Goal: Task Accomplishment & Management: Use online tool/utility

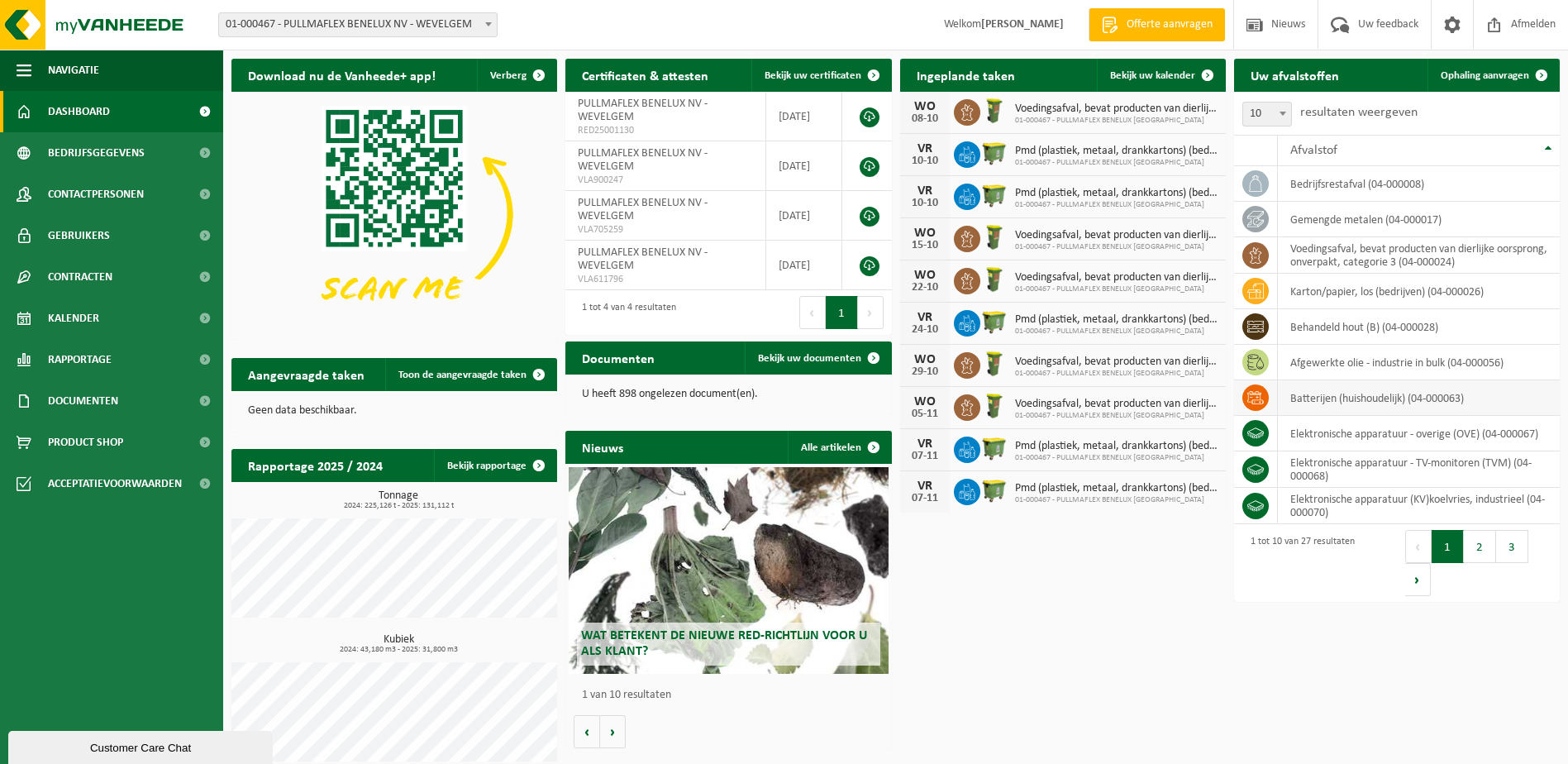
scroll to position [14, 0]
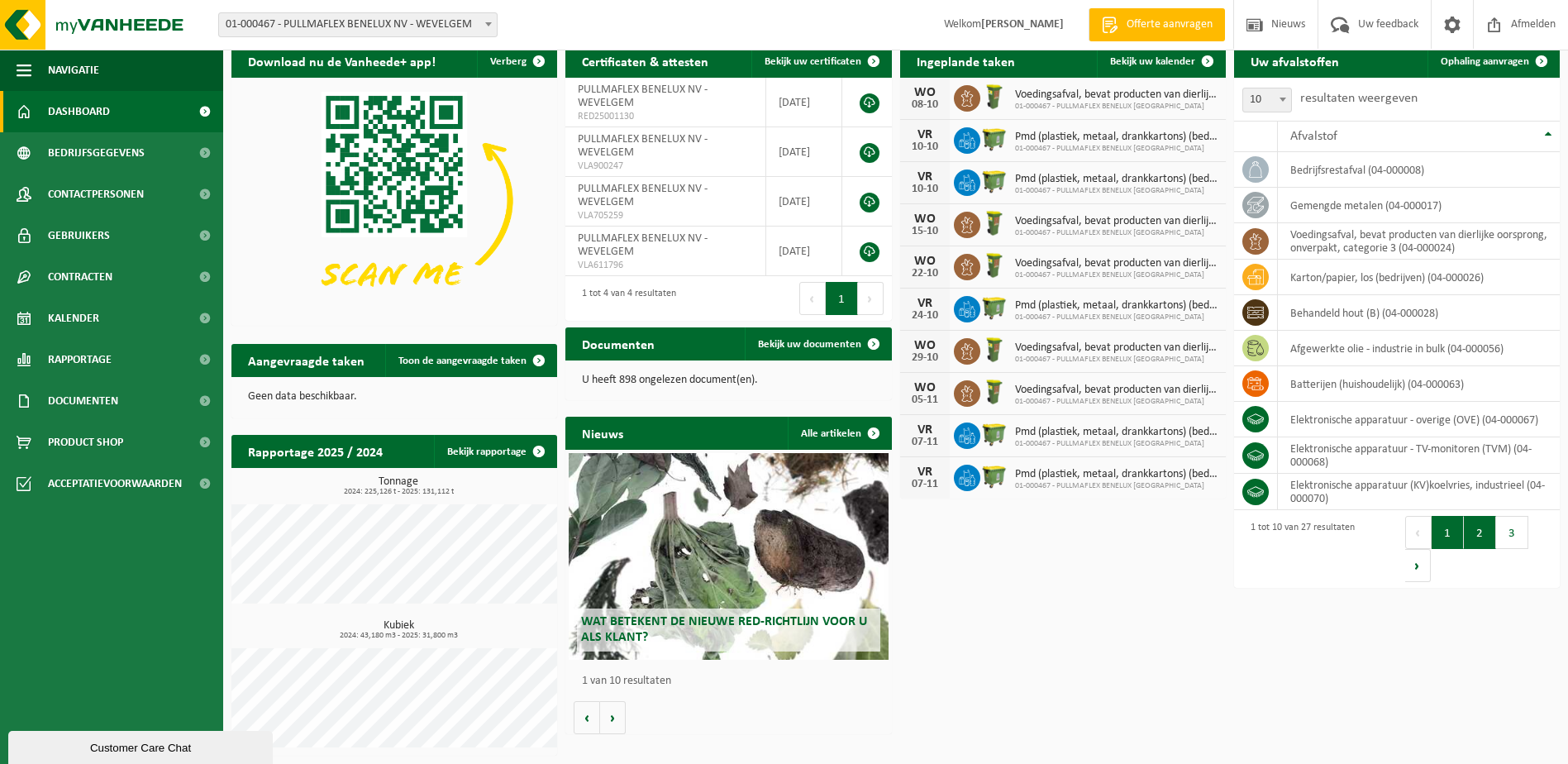
click at [1487, 538] on button "2" at bounding box center [1480, 532] width 32 height 33
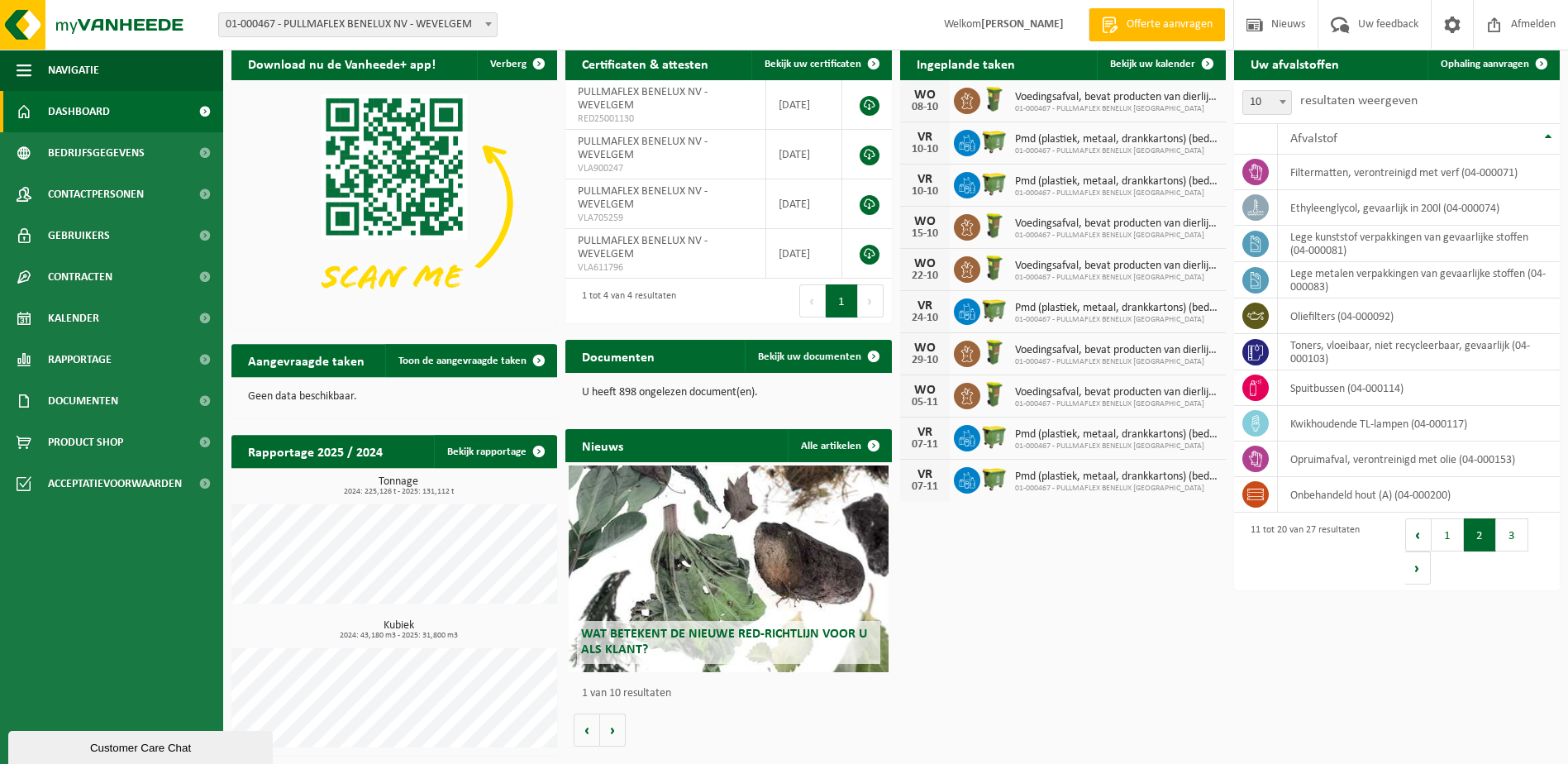
scroll to position [12, 0]
click at [1517, 66] on span "Ophaling aanvragen" at bounding box center [1484, 64] width 88 height 11
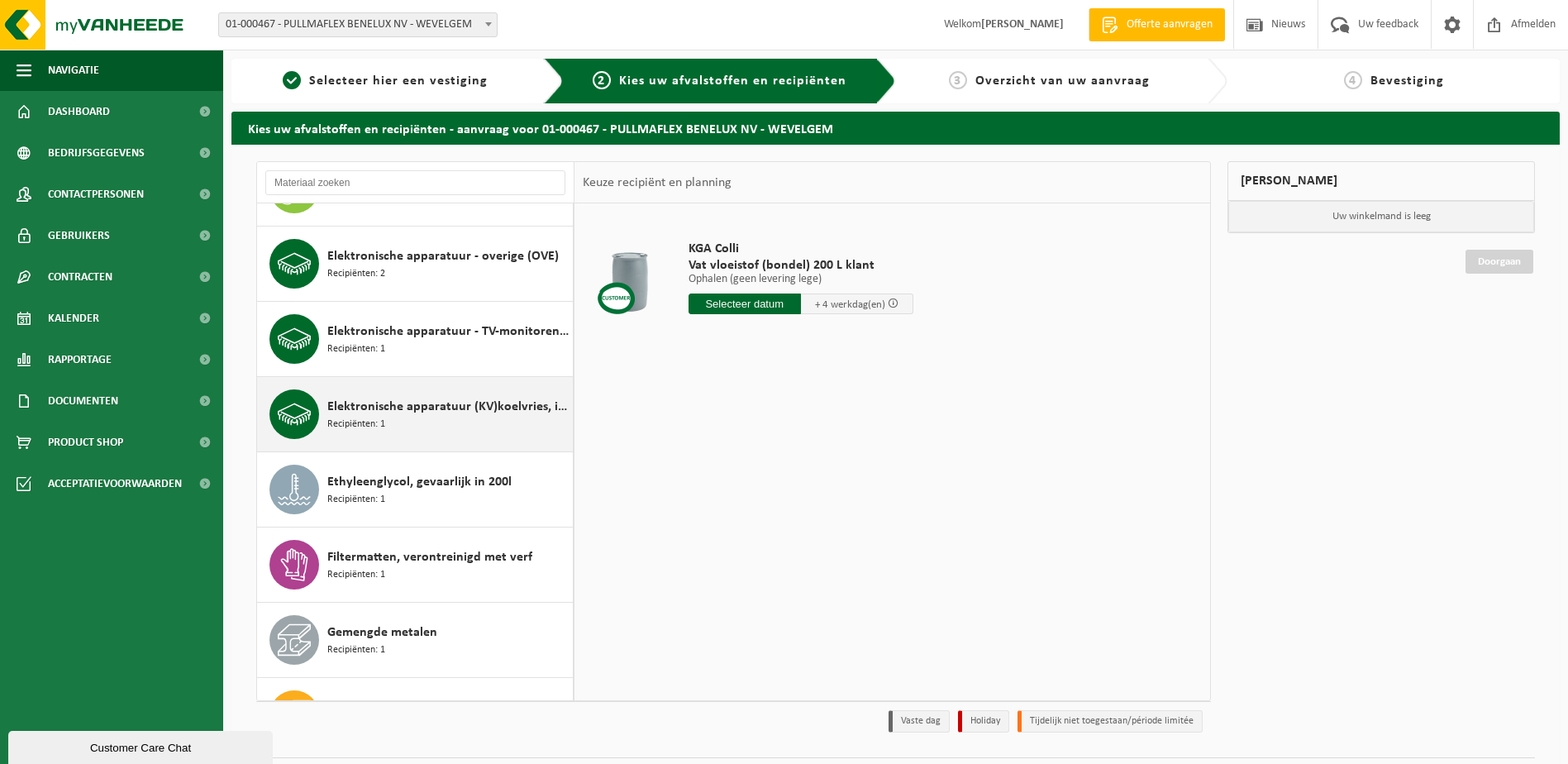
scroll to position [827, 0]
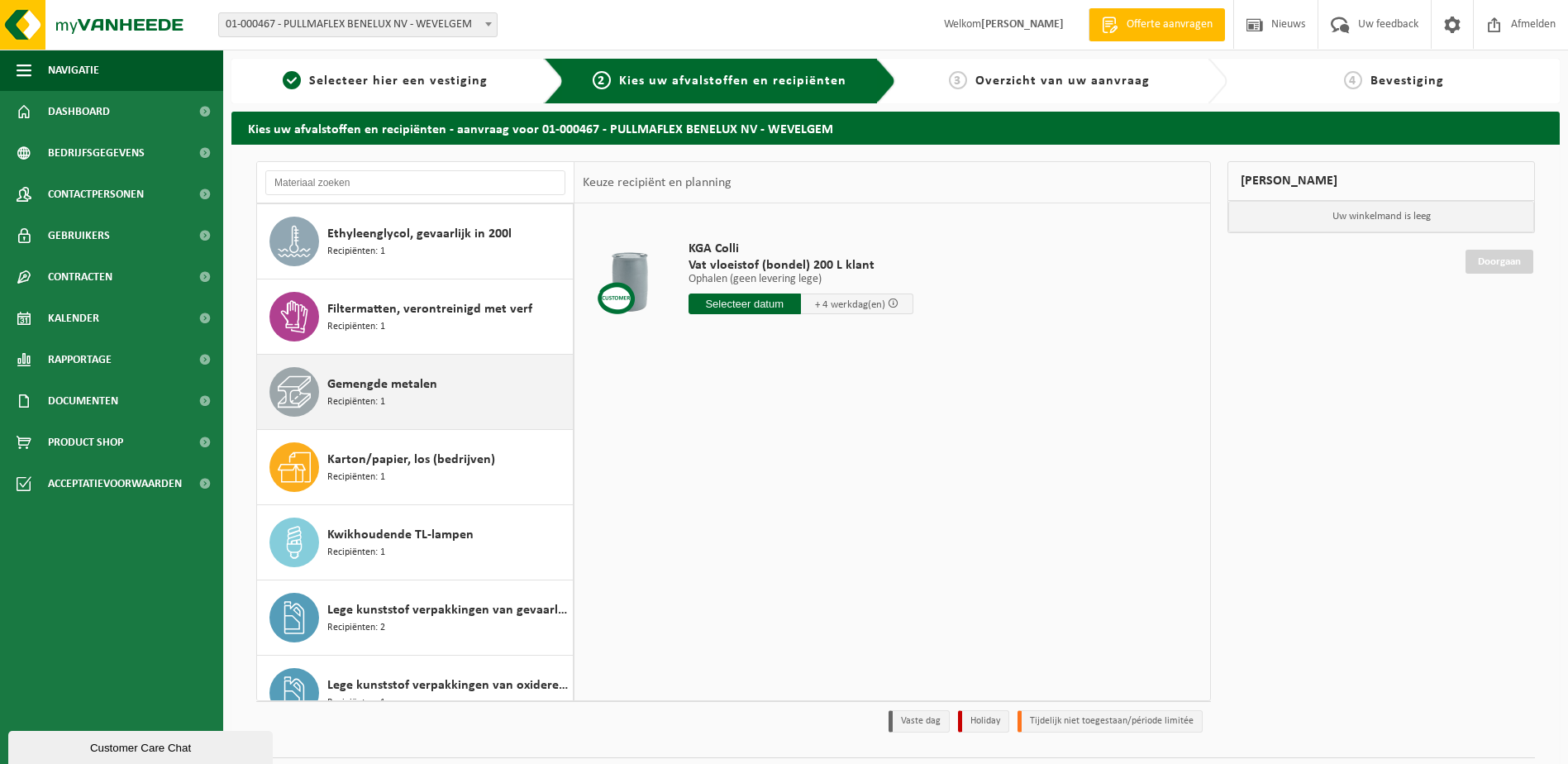
click at [459, 398] on div "Gemengde metalen Recipiënten: 1" at bounding box center [448, 392] width 241 height 50
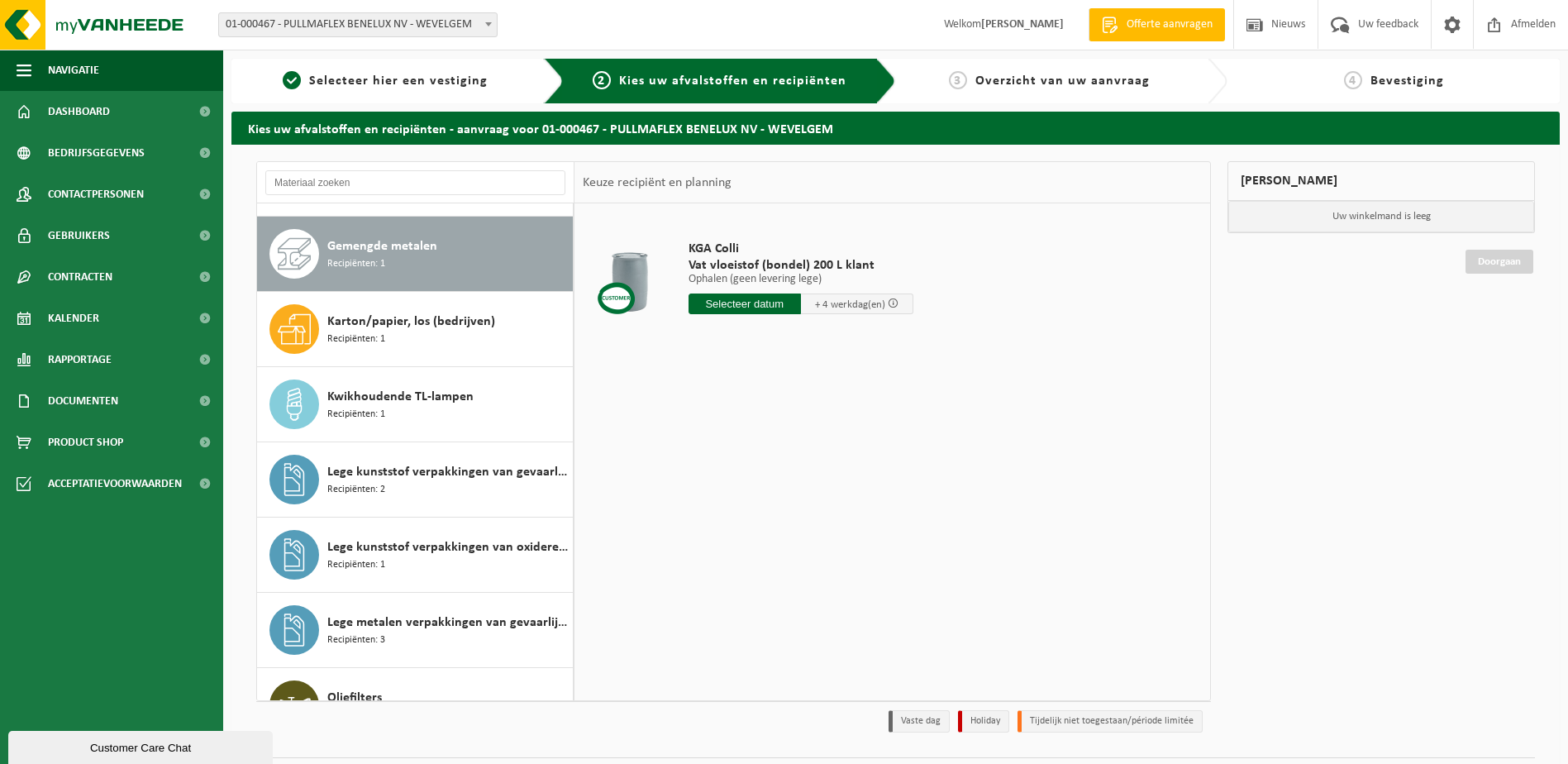
scroll to position [979, 0]
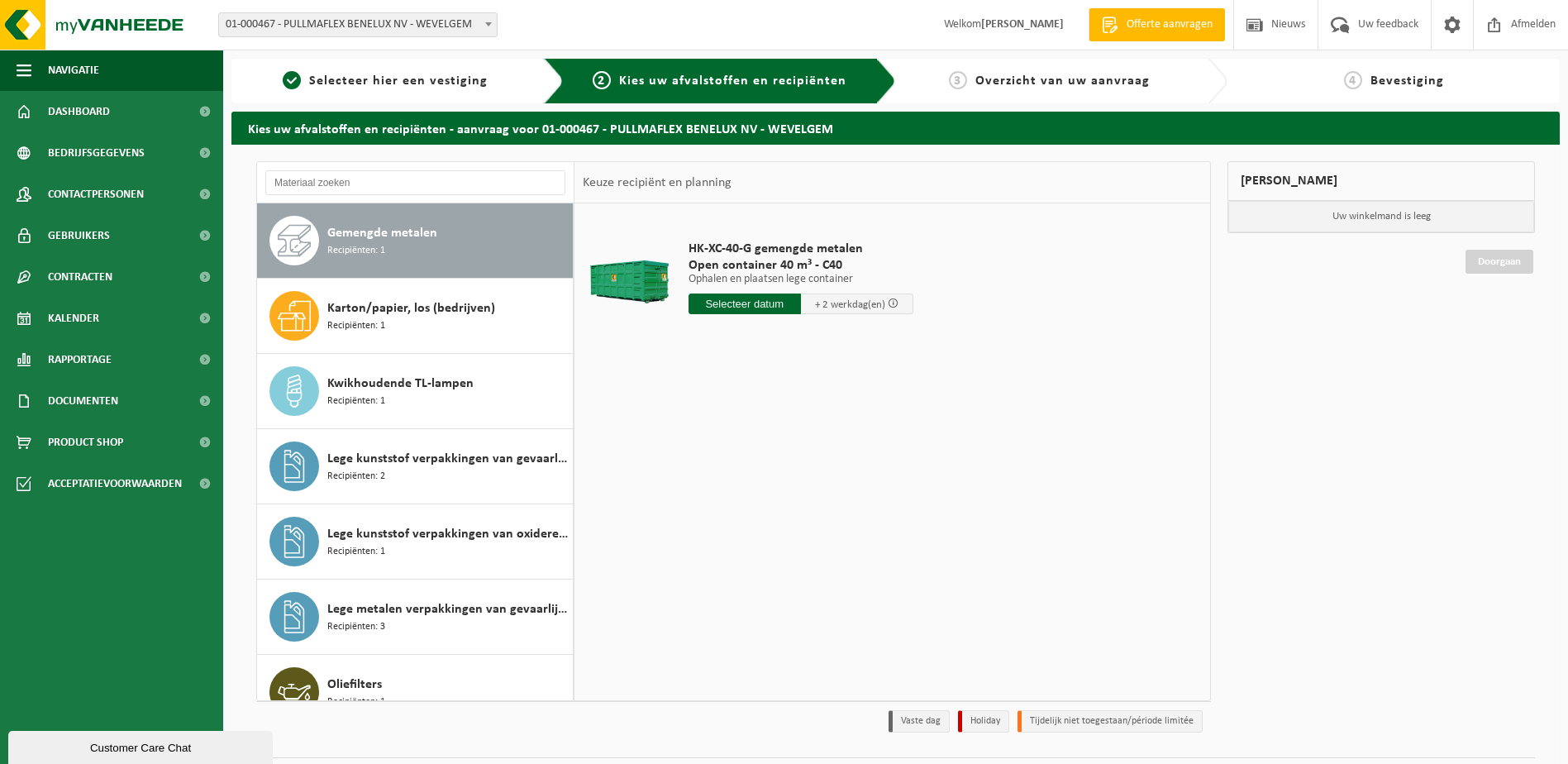
click at [727, 299] on input "text" at bounding box center [745, 304] width 112 height 20
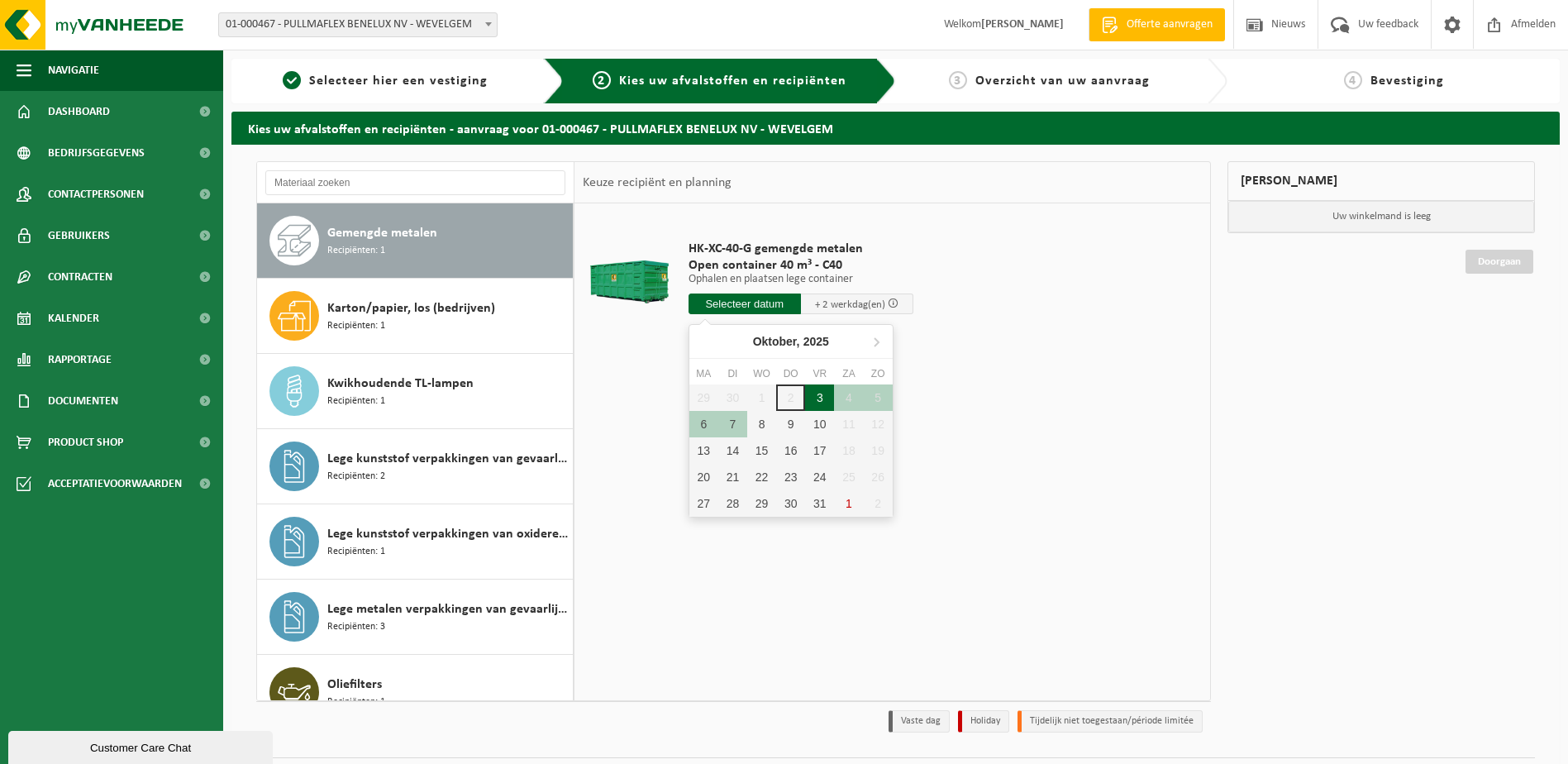
click at [814, 395] on div "3" at bounding box center [820, 398] width 29 height 27
type input "Van 2025-10-03"
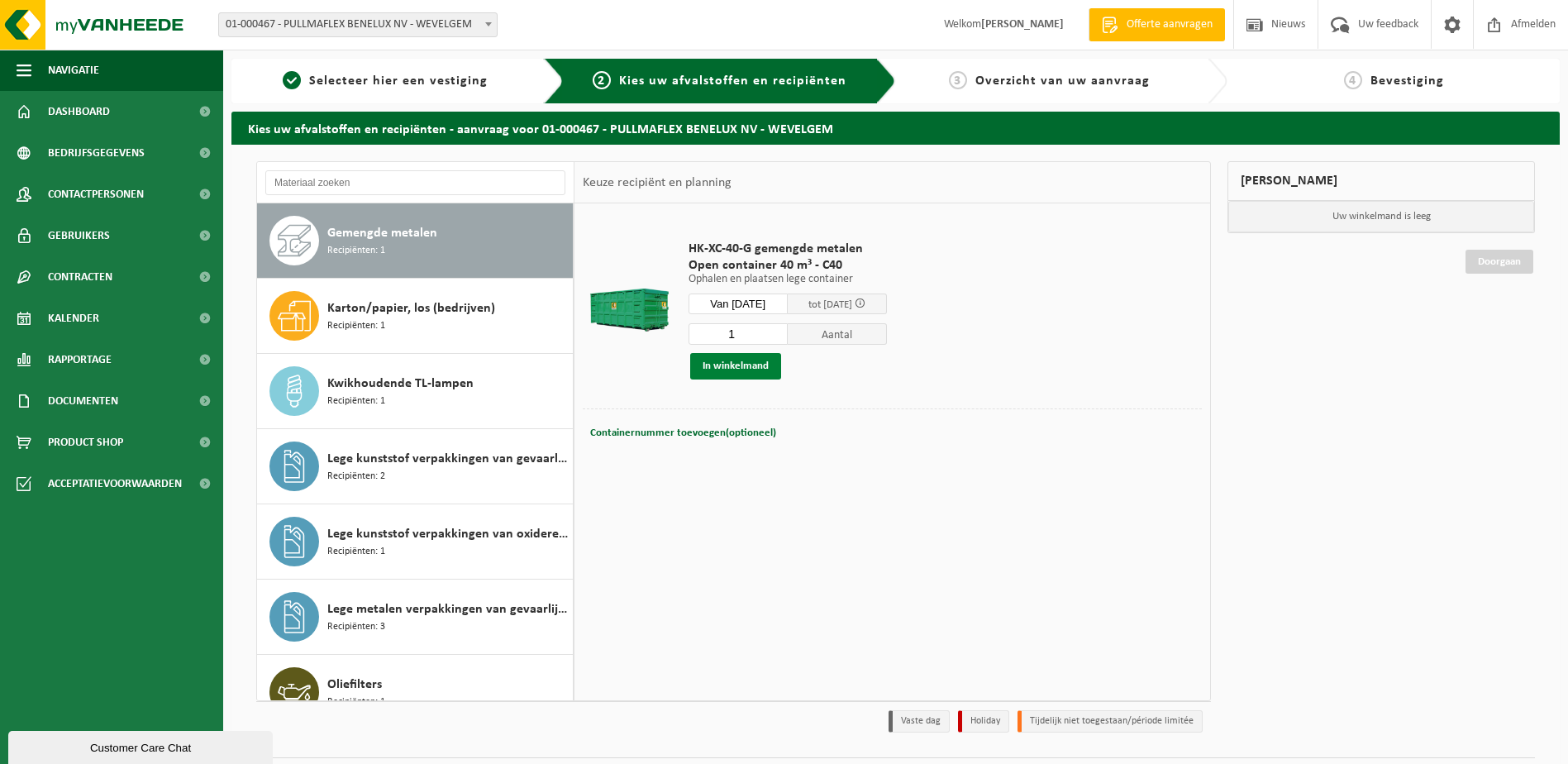
click at [723, 364] on button "In winkelmand" at bounding box center [736, 367] width 91 height 27
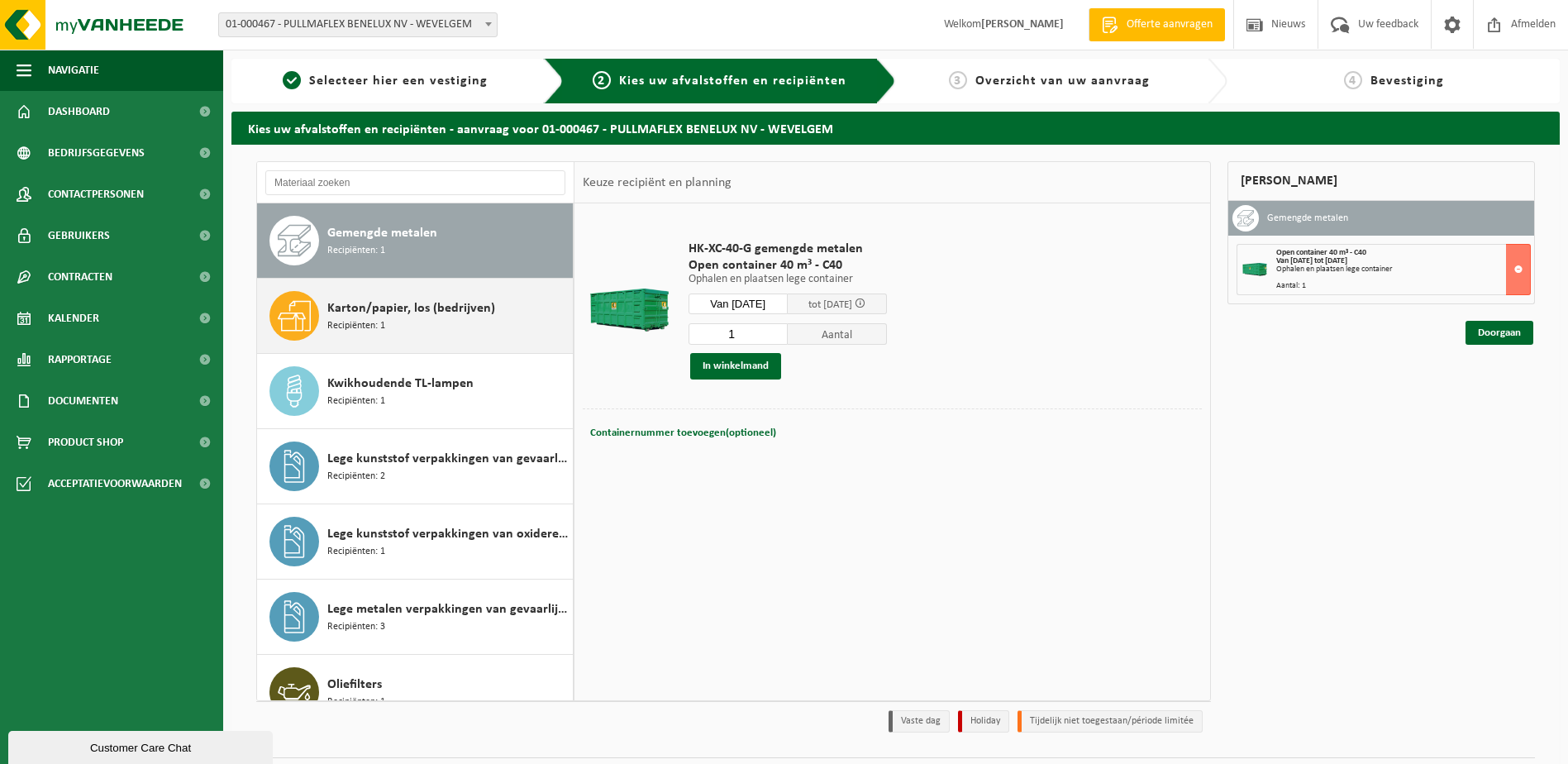
click at [441, 312] on span "Karton/papier, los (bedrijven)" at bounding box center [411, 308] width 168 height 20
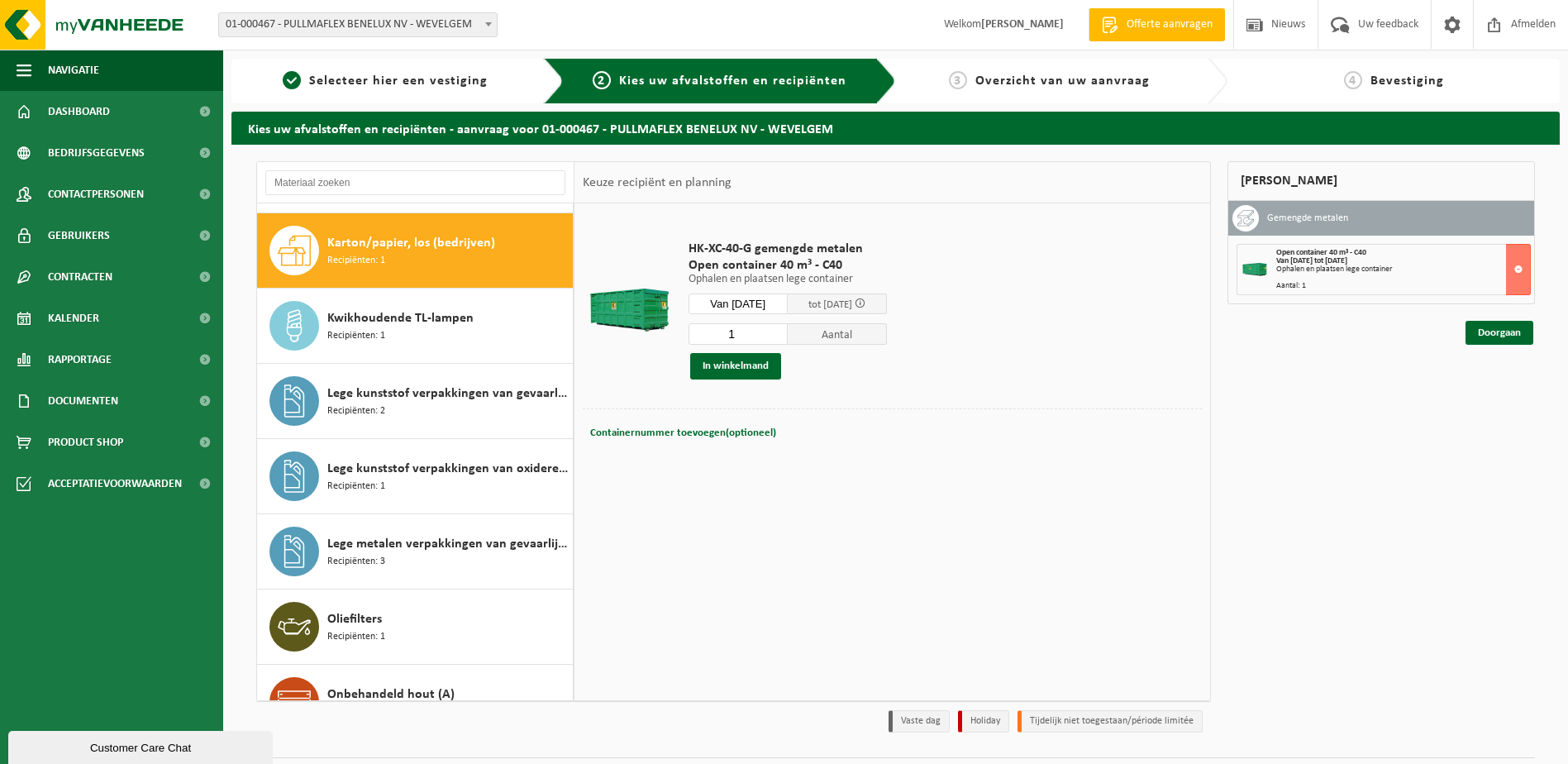
scroll to position [1053, 0]
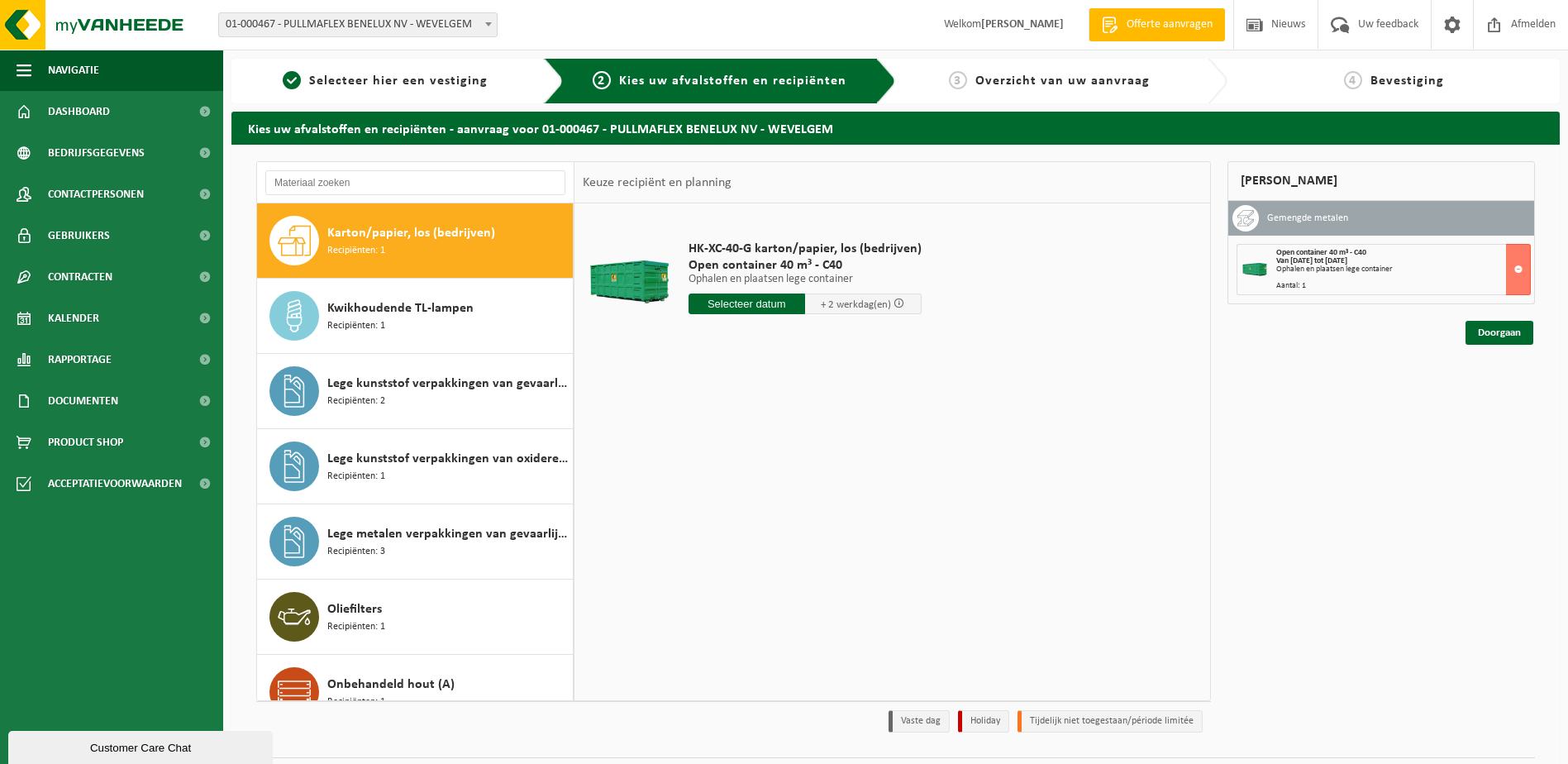
click at [776, 312] on input "text" at bounding box center [747, 304] width 117 height 20
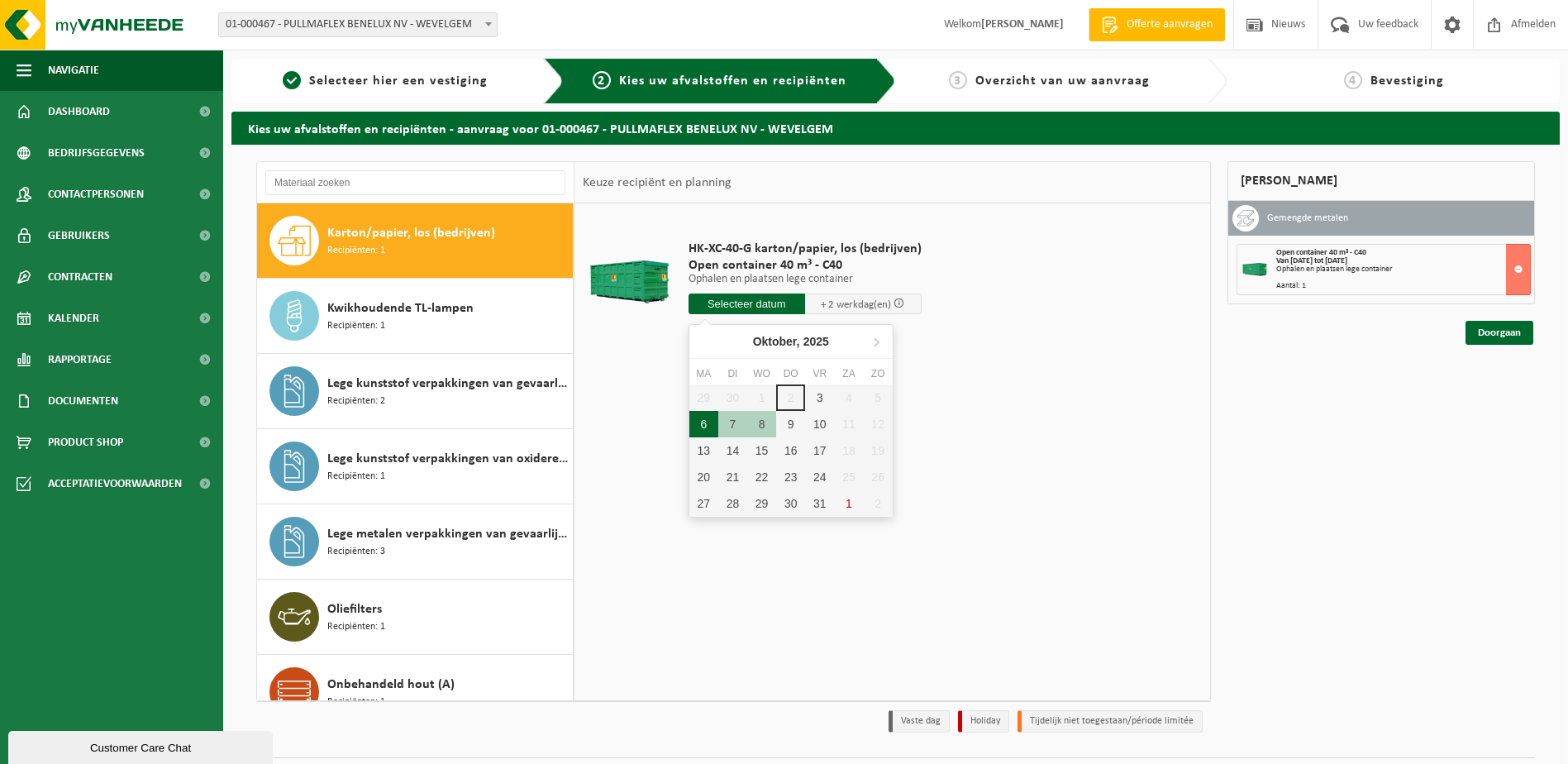
click at [710, 420] on div "6" at bounding box center [704, 425] width 29 height 27
type input "Van 2025-10-06"
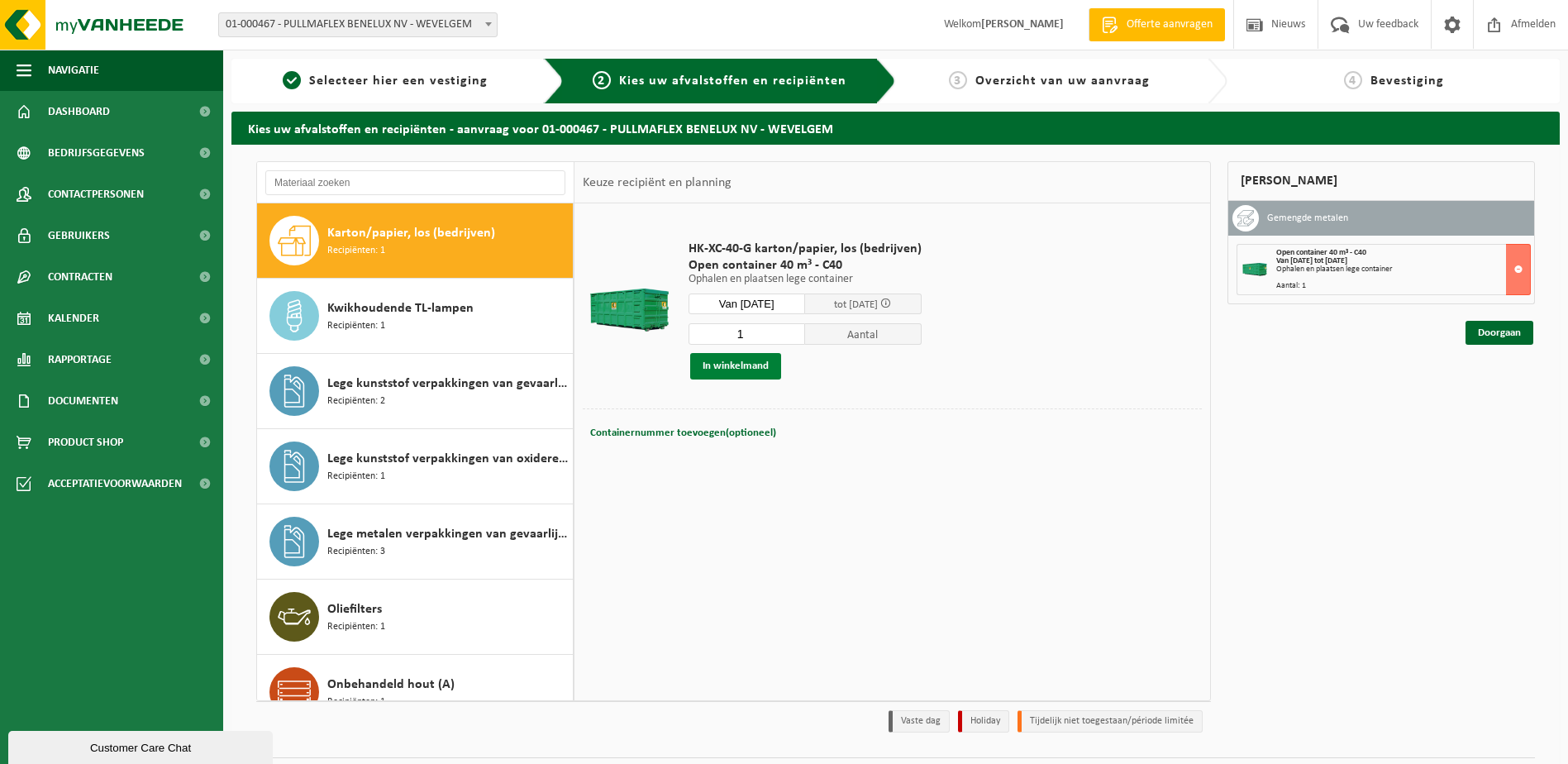
click at [728, 357] on button "In winkelmand" at bounding box center [736, 367] width 91 height 27
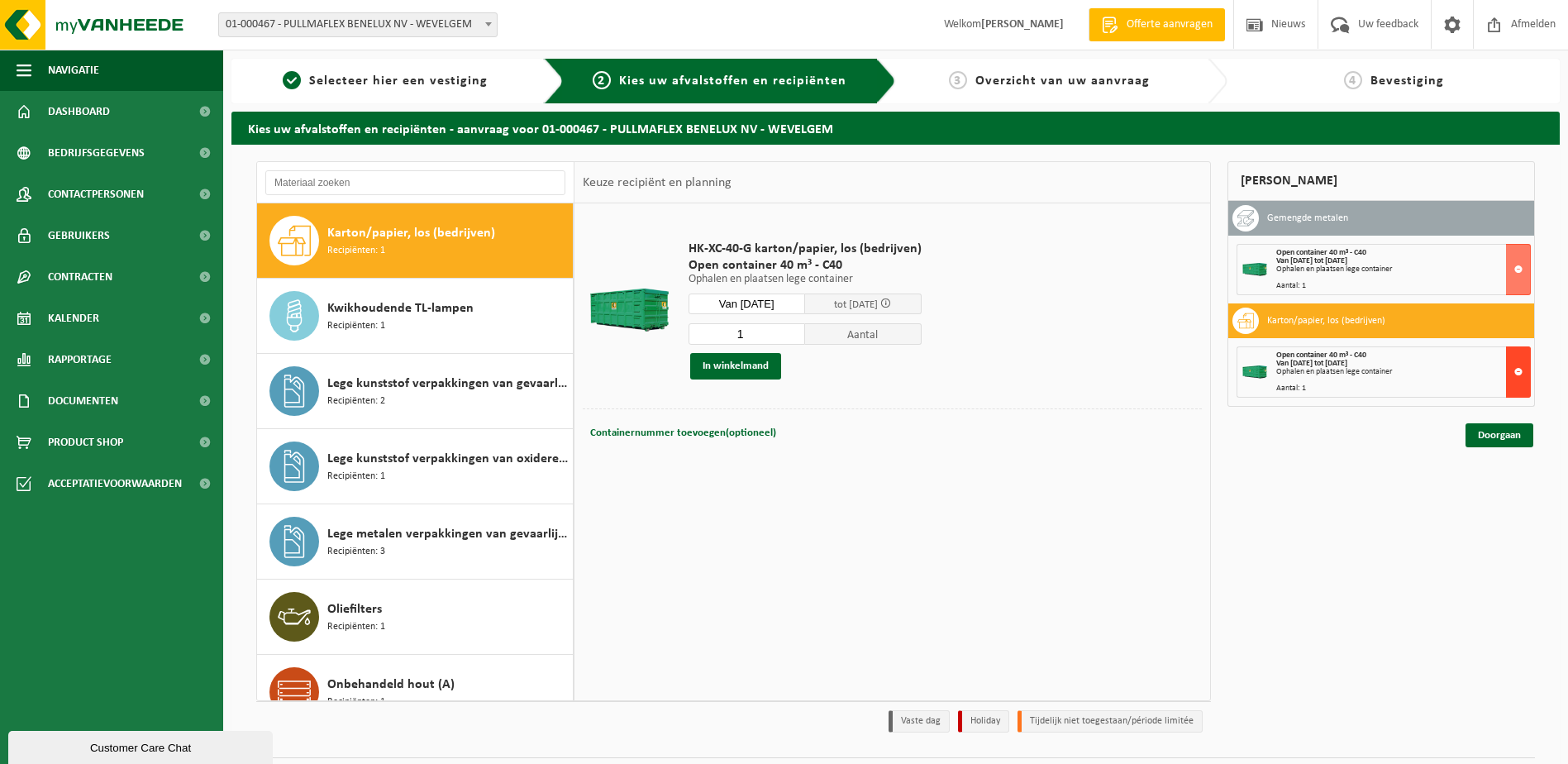
click at [1505, 378] on div "Open container 40 m³ - C40 Van 2025-10-06 tot 2025-10-08 Ophalen en plaatsen le…" at bounding box center [1402, 372] width 254 height 41
click at [1522, 378] on button at bounding box center [1518, 372] width 25 height 52
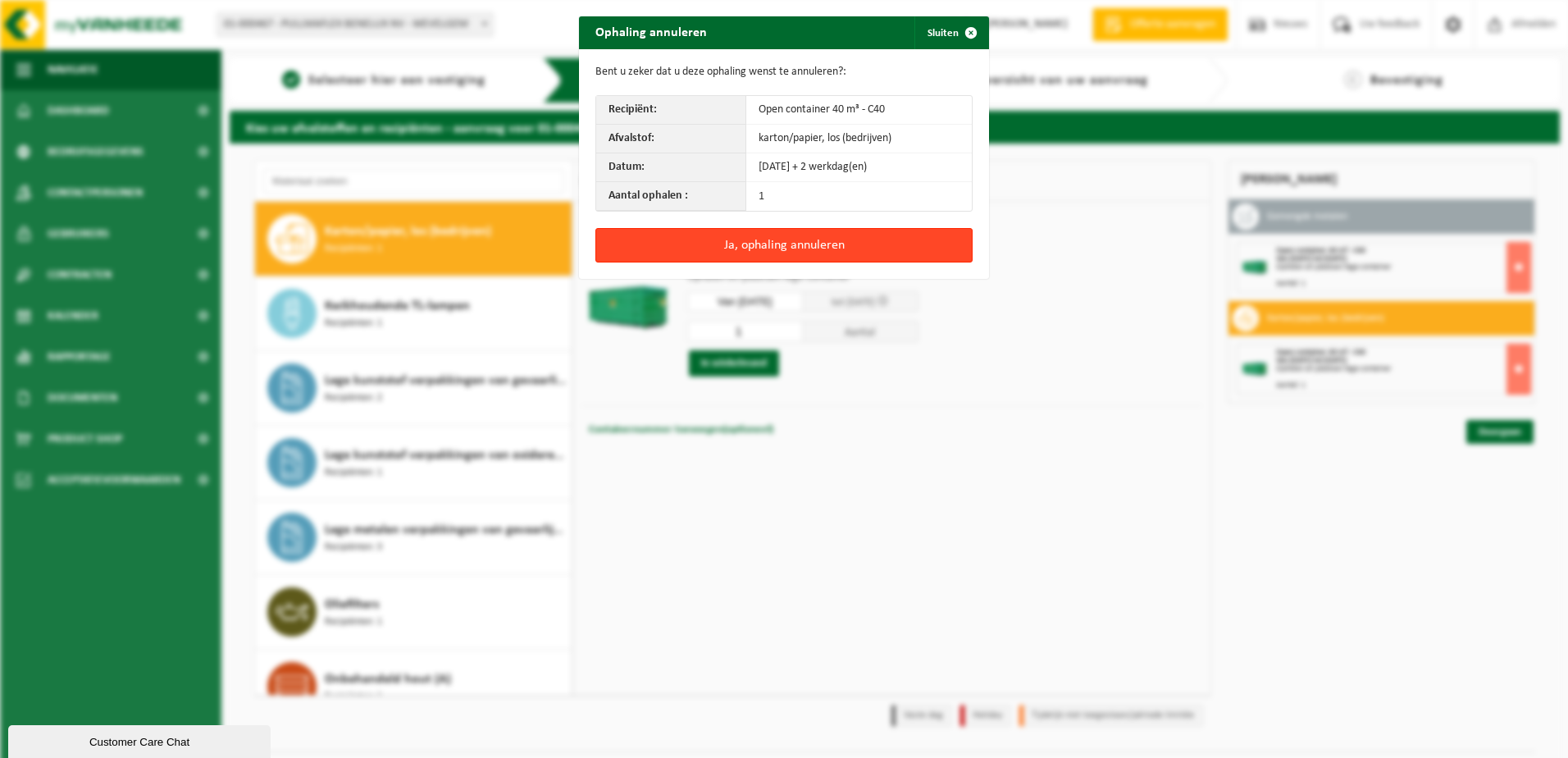
click at [828, 250] on button "Ja, ophaling annuleren" at bounding box center [783, 245] width 377 height 34
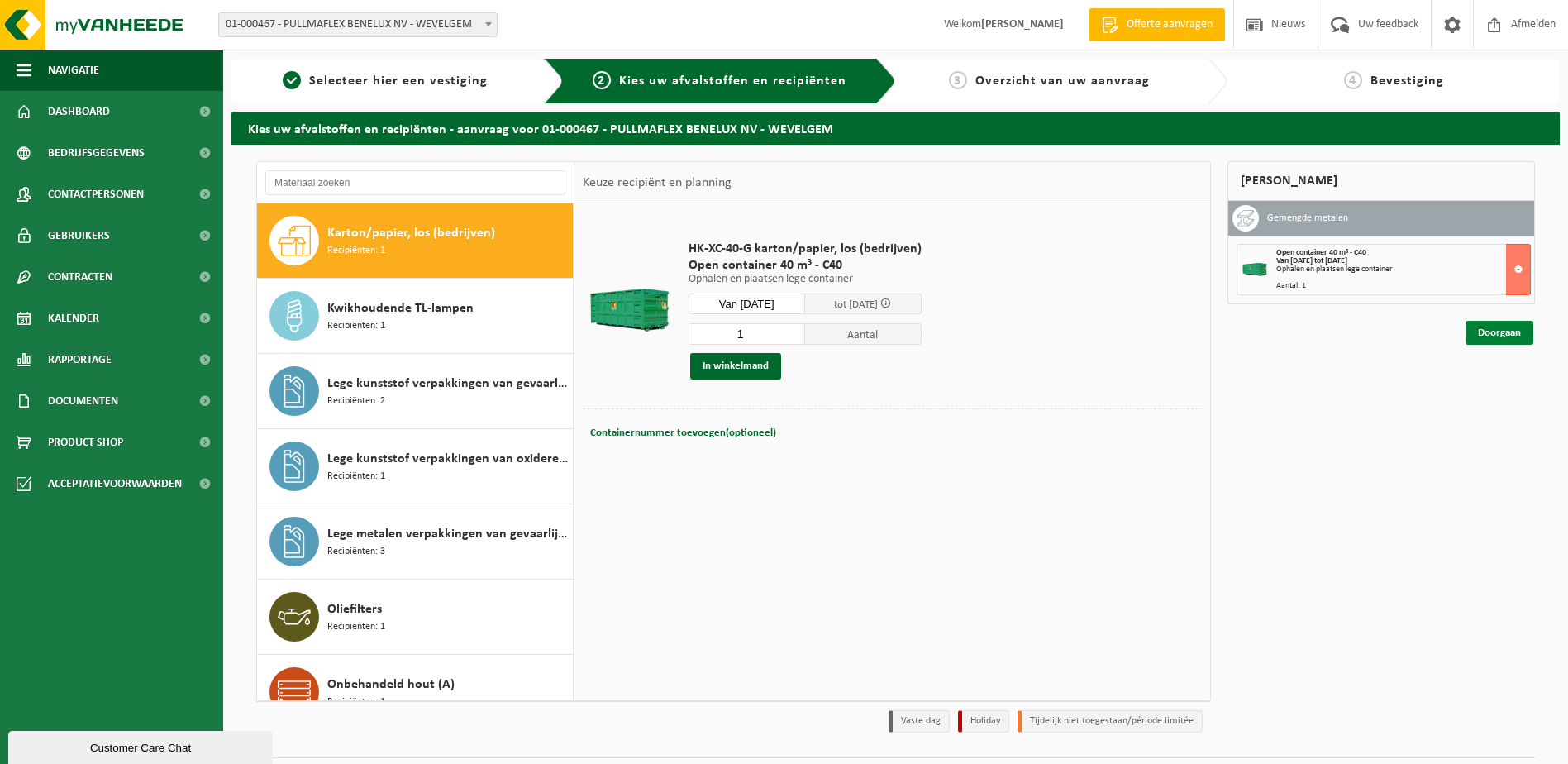
click at [1499, 331] on link "Doorgaan" at bounding box center [1499, 332] width 68 height 24
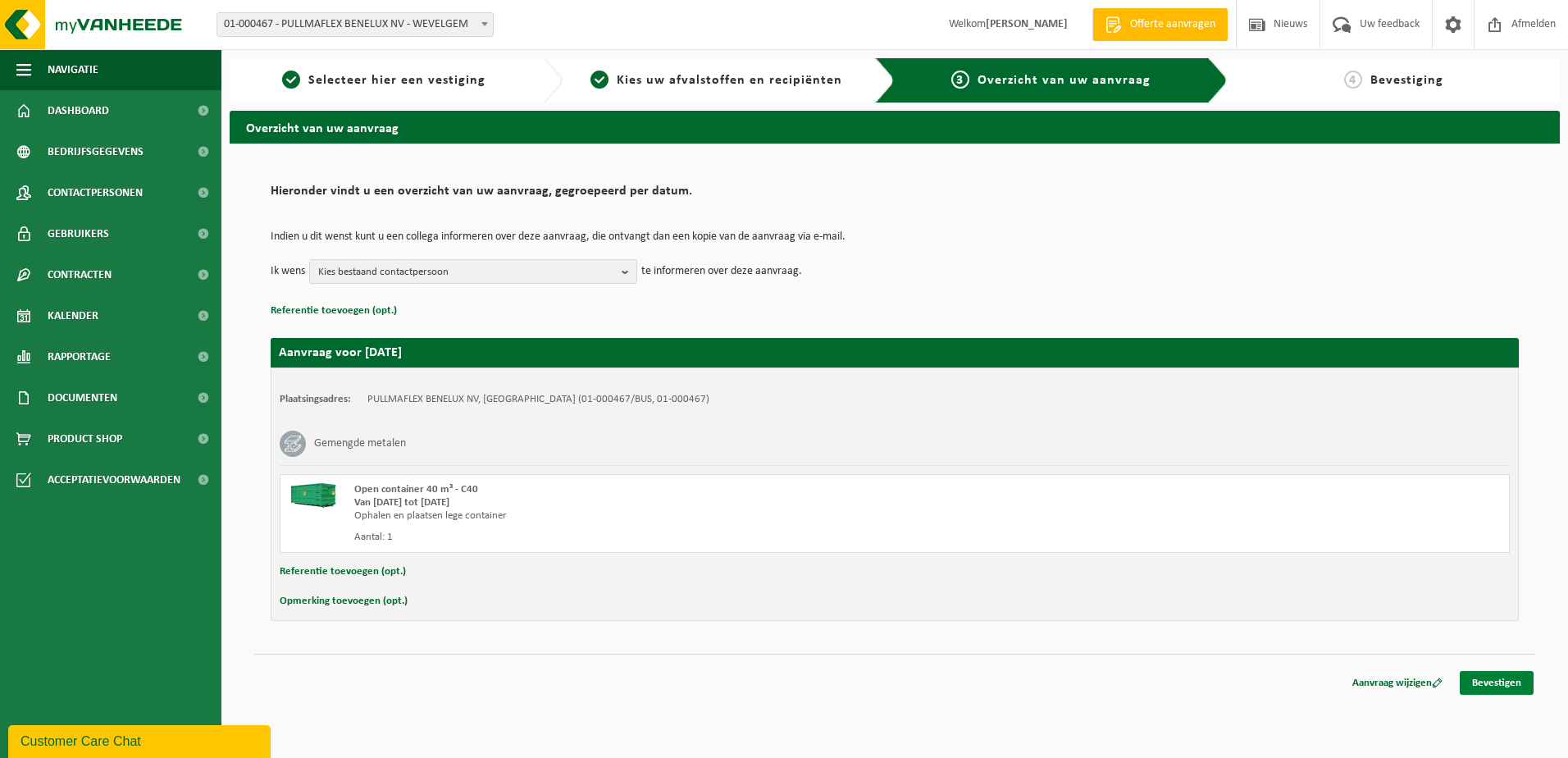
click at [1523, 678] on link "Bevestigen" at bounding box center [1496, 683] width 74 height 24
